Goal: Navigation & Orientation: Understand site structure

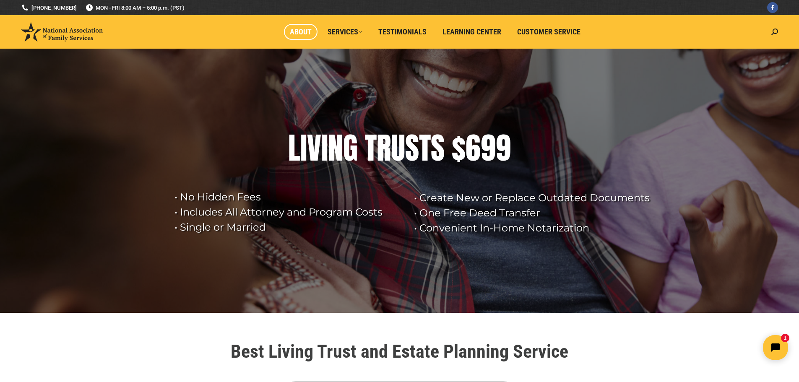
click at [303, 31] on span "About" at bounding box center [301, 31] width 22 height 9
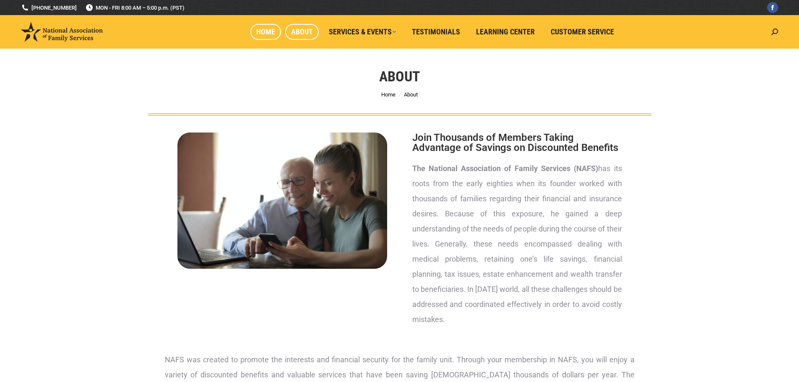
click at [266, 29] on span "Home" at bounding box center [265, 31] width 19 height 9
